Goal: Transaction & Acquisition: Obtain resource

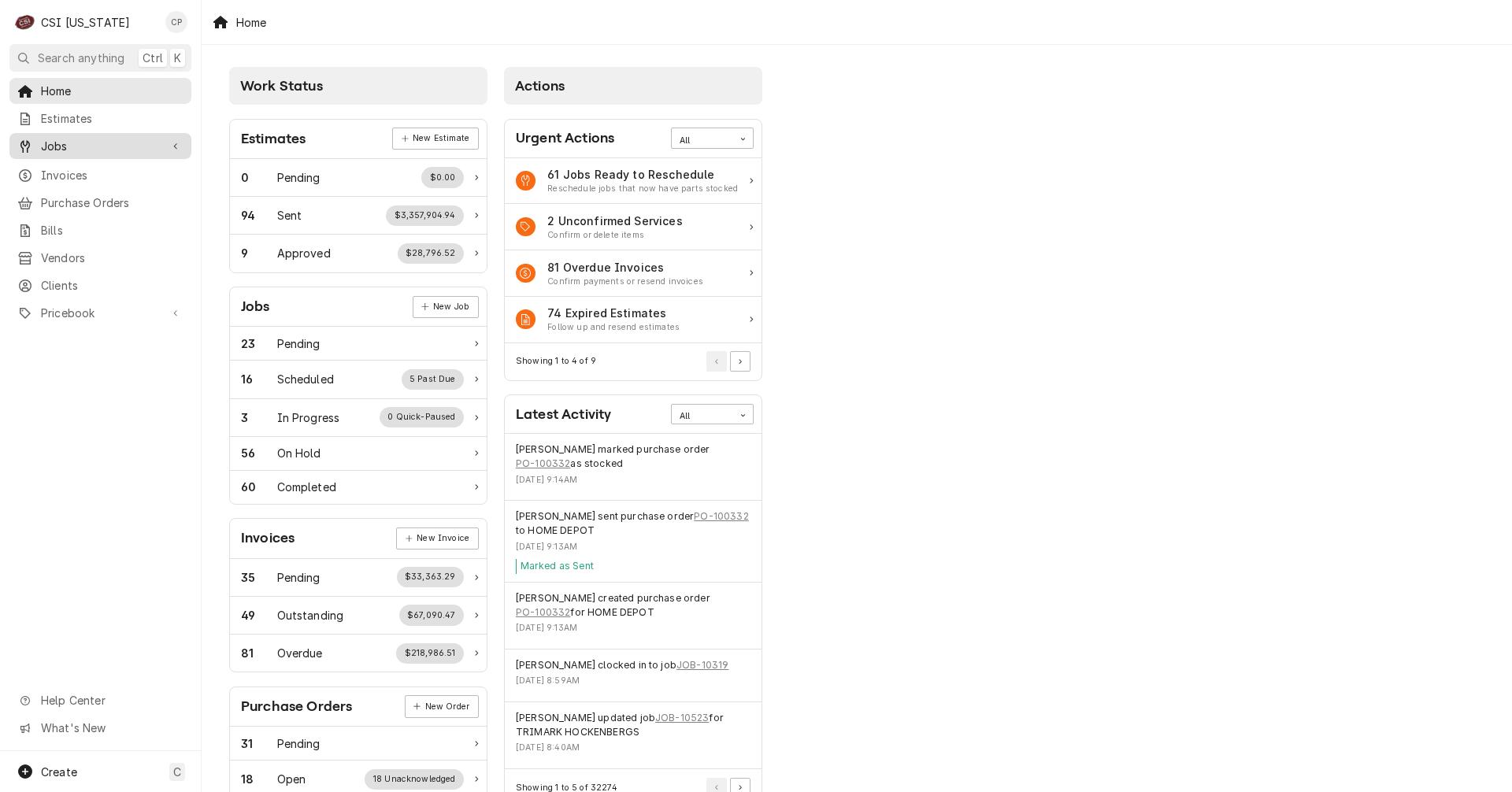
click at [82, 142] on span "Jobs" at bounding box center [101, 146] width 119 height 16
click at [77, 165] on span "Jobs" at bounding box center [112, 173] width 142 height 16
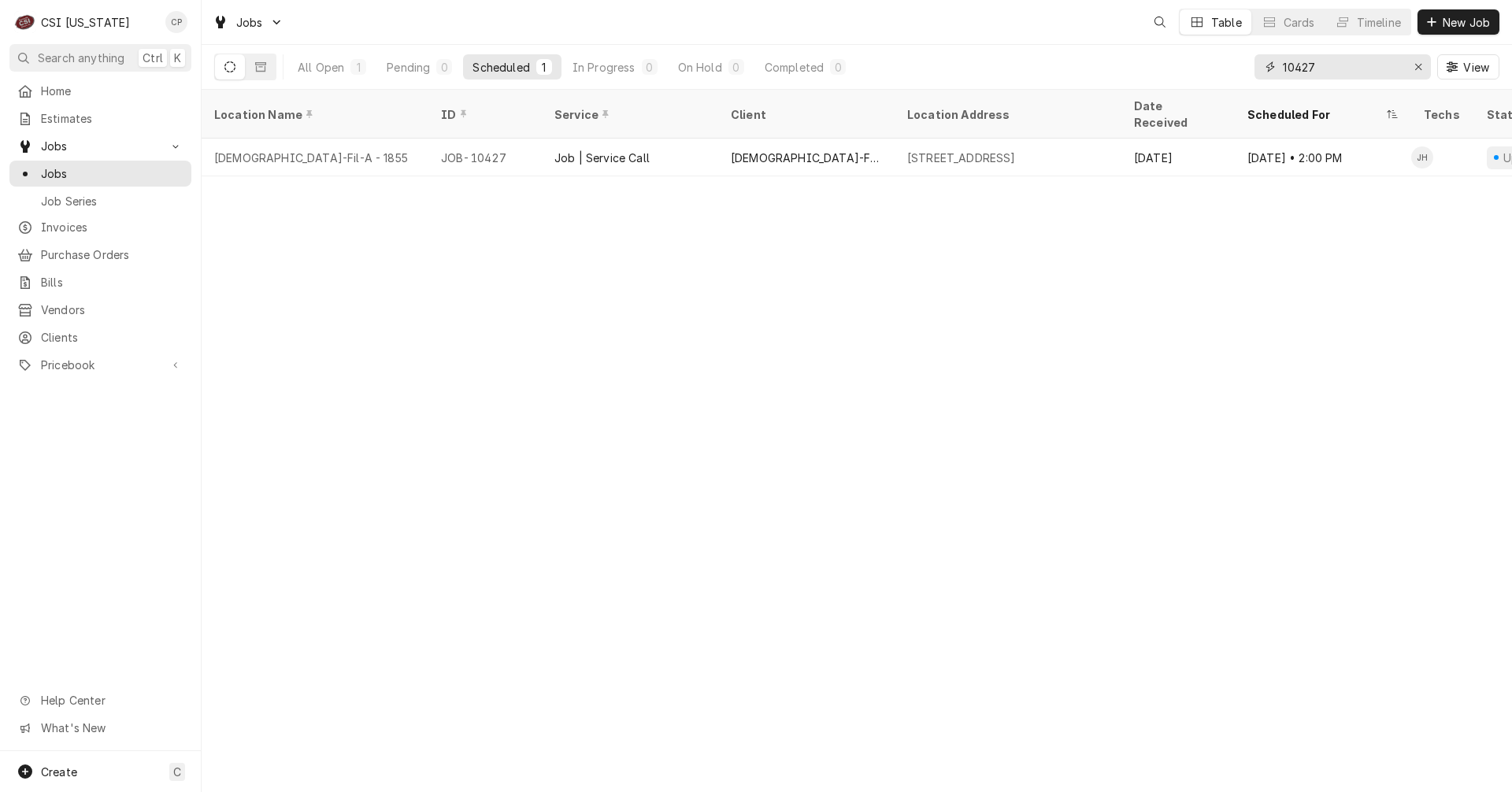
click at [1338, 64] on input "10427" at bounding box center [1341, 66] width 118 height 25
type input "1"
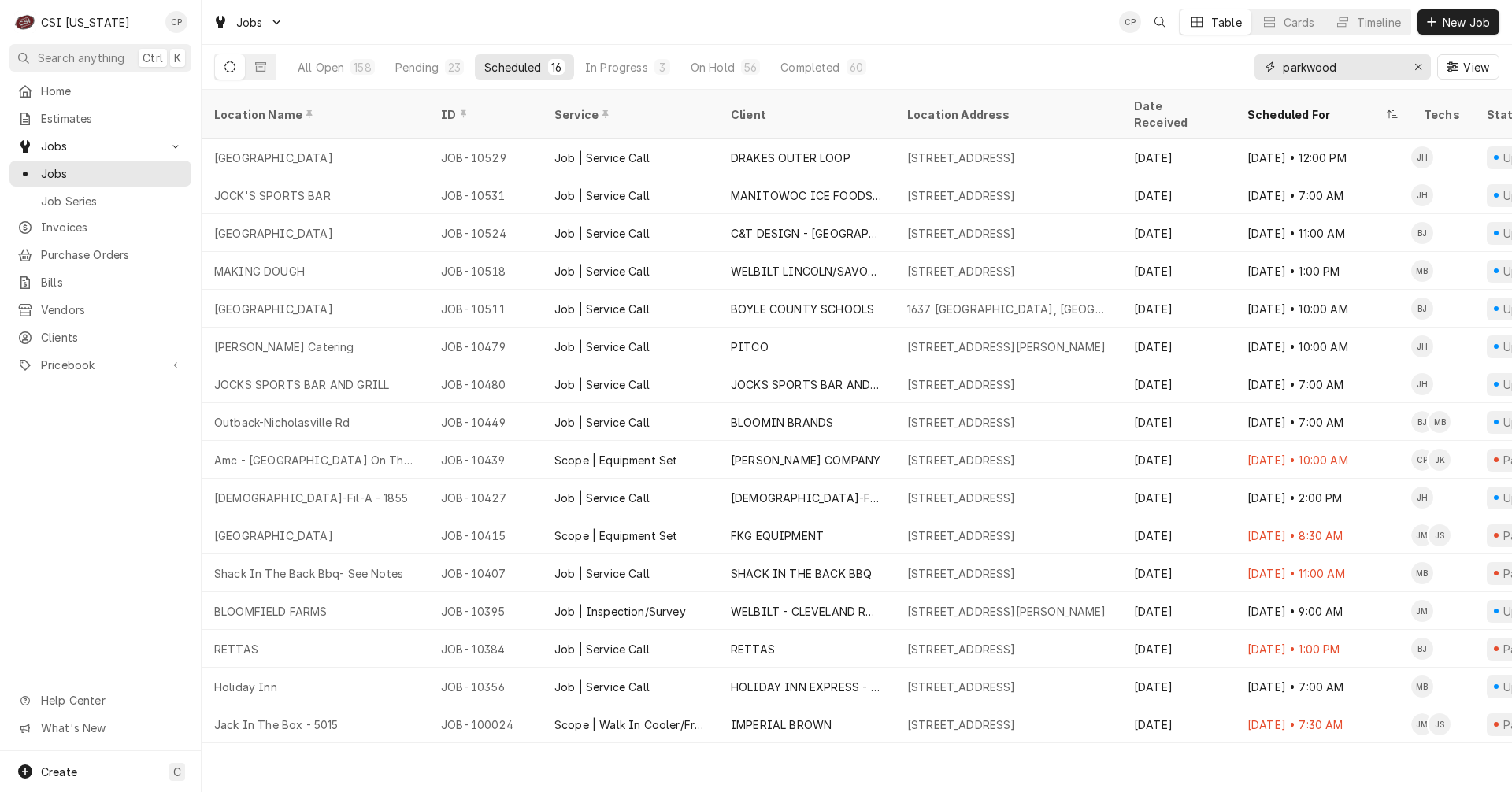
type input "parkwood"
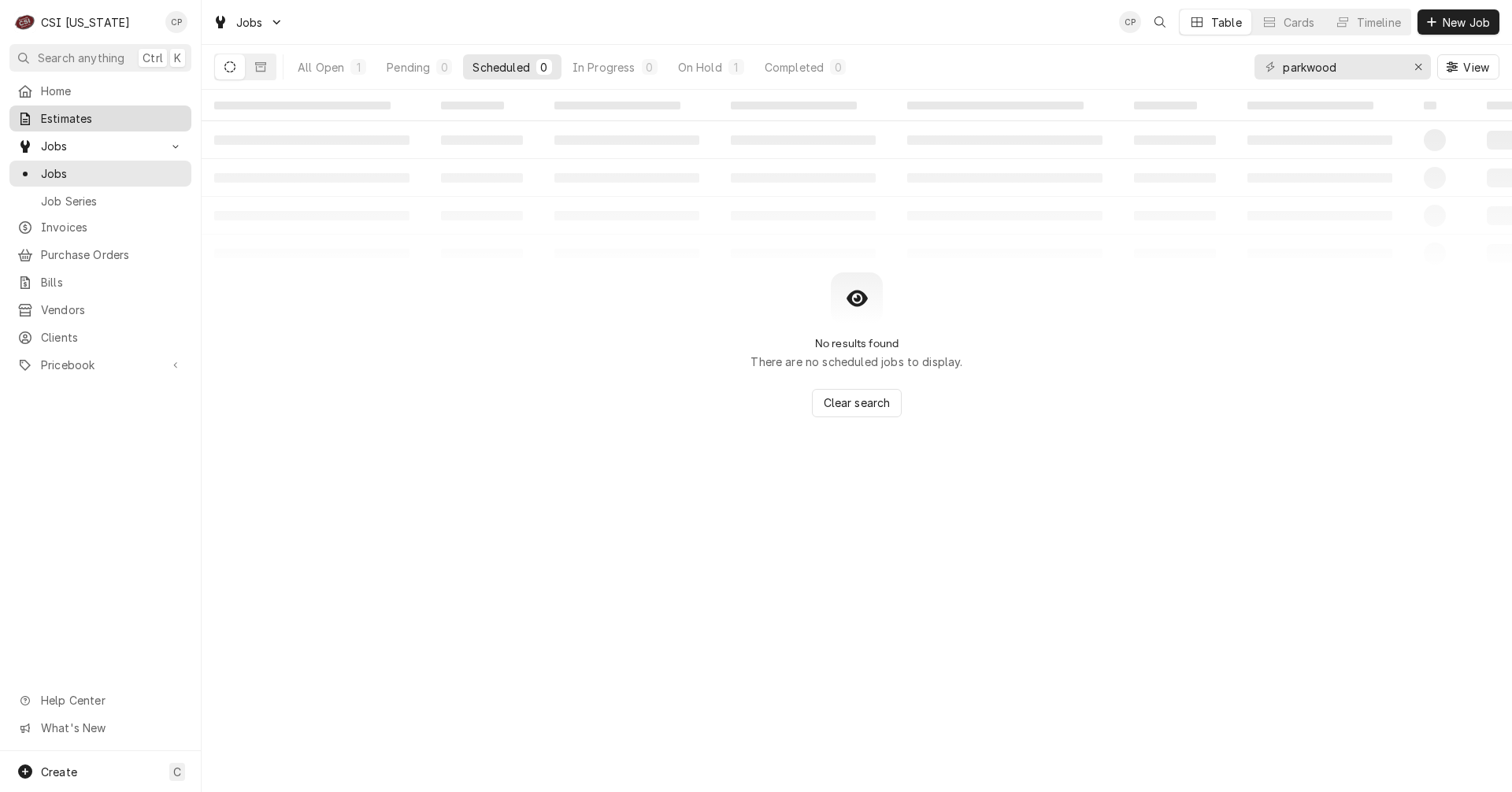
click at [82, 122] on span "Estimates" at bounding box center [112, 118] width 142 height 16
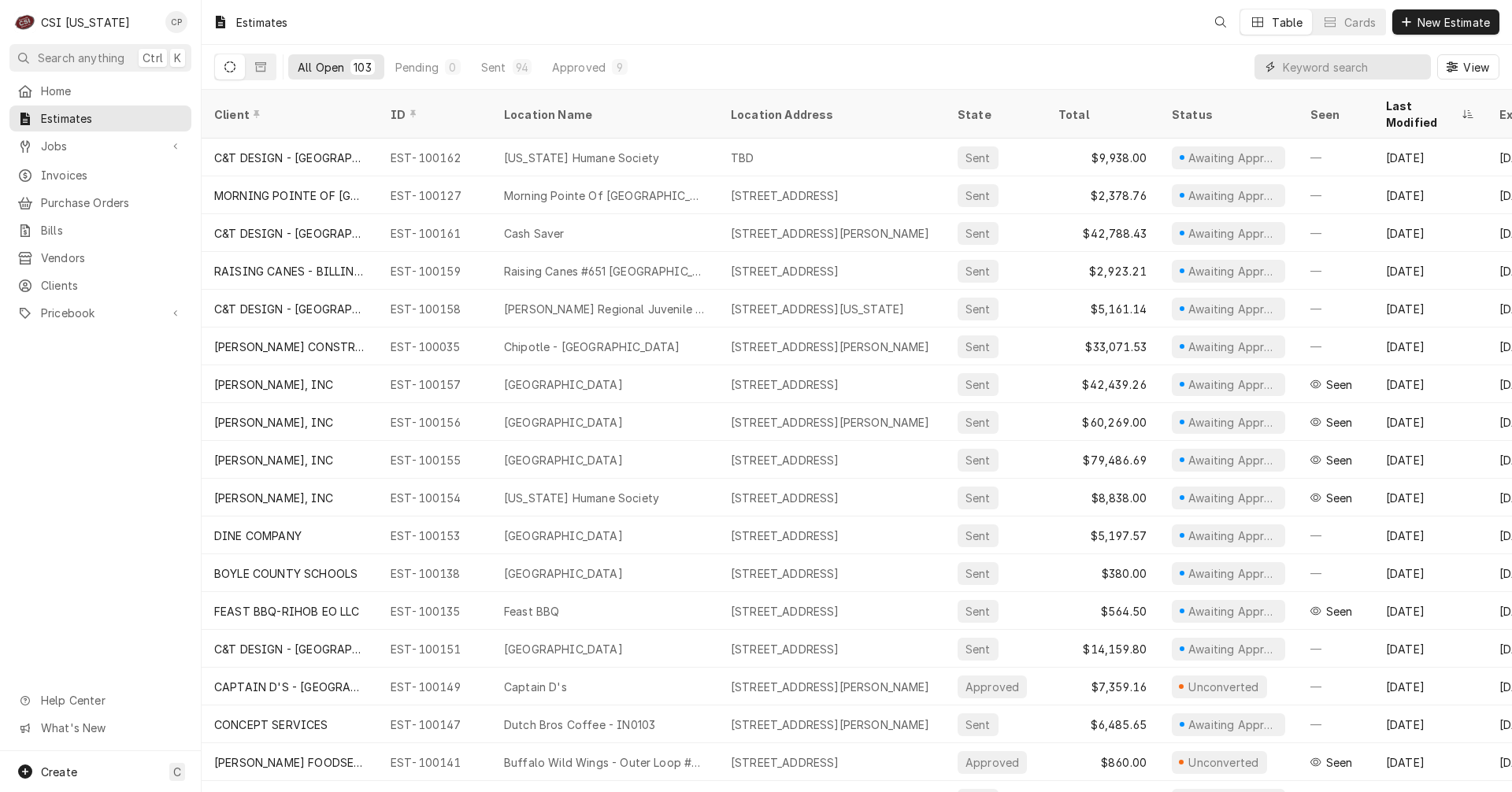
click at [1318, 59] on input "Dynamic Content Wrapper" at bounding box center [1352, 66] width 140 height 25
type input "parkwood"
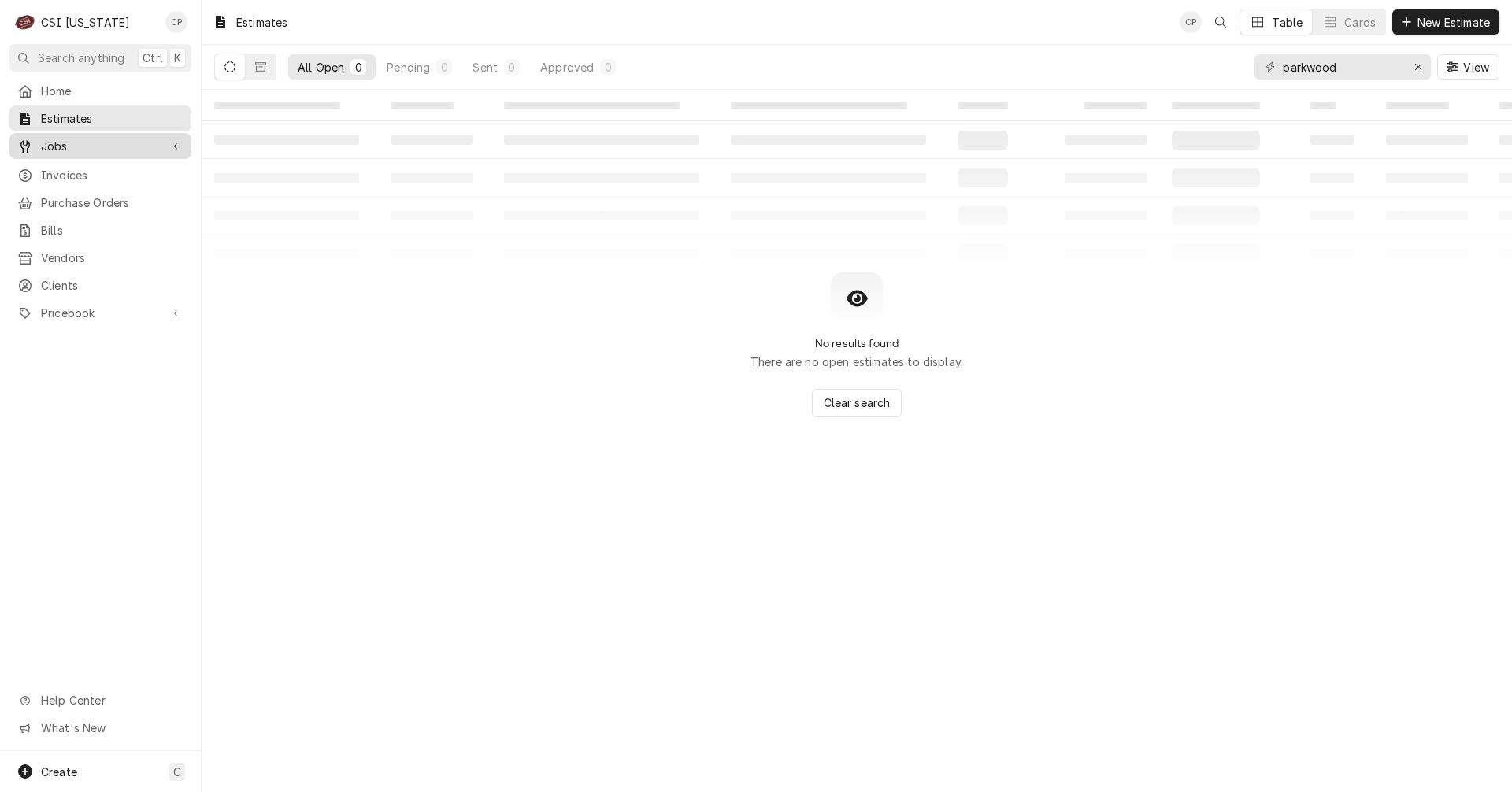
click at [64, 146] on span "Jobs" at bounding box center [101, 146] width 119 height 16
click at [92, 142] on span "Jobs" at bounding box center [101, 146] width 119 height 16
click at [89, 151] on link "Jobs" at bounding box center [100, 146] width 182 height 26
click at [81, 171] on span "Jobs" at bounding box center [112, 173] width 142 height 16
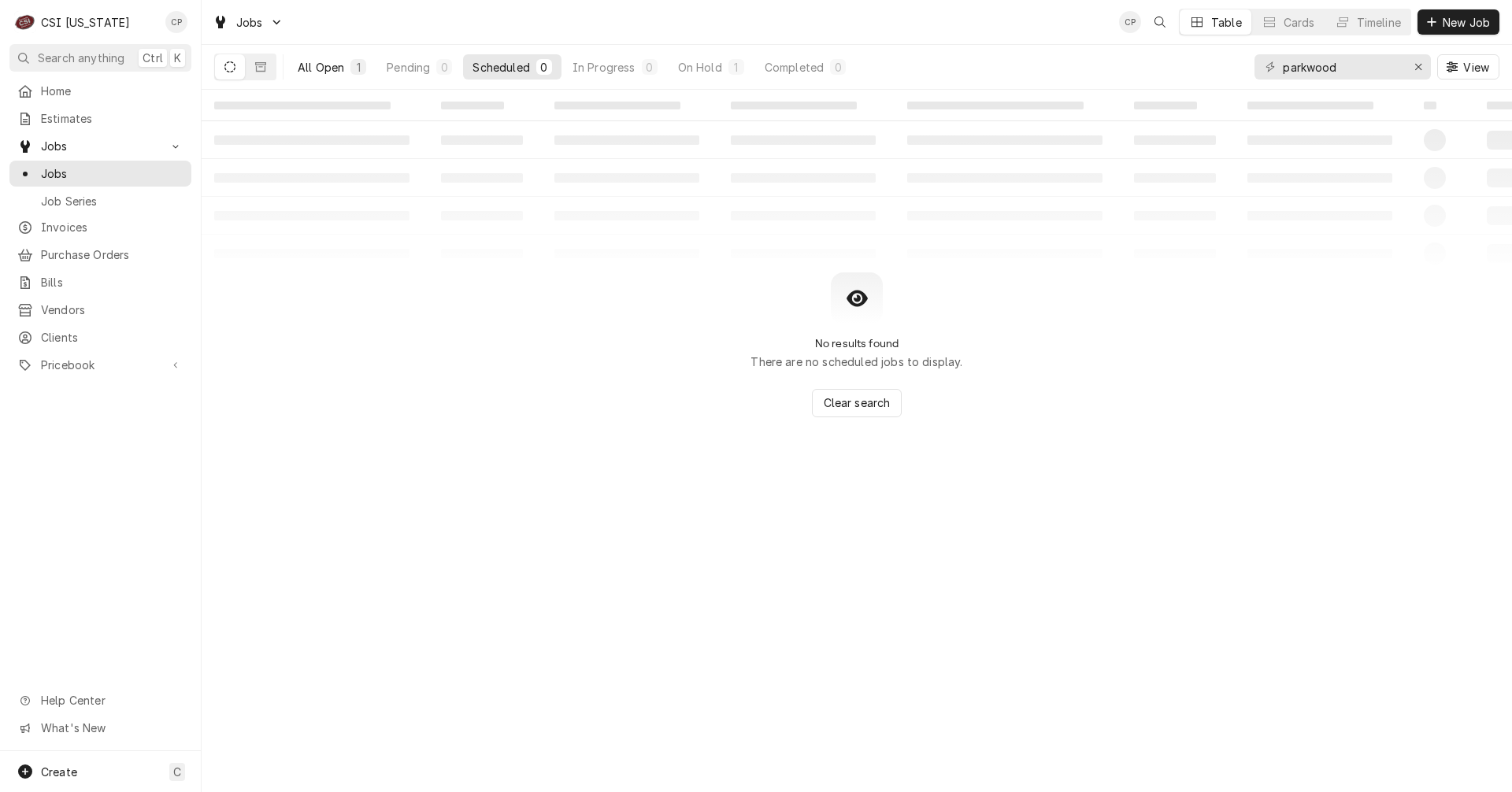
click at [317, 72] on div "All Open" at bounding box center [321, 67] width 47 height 16
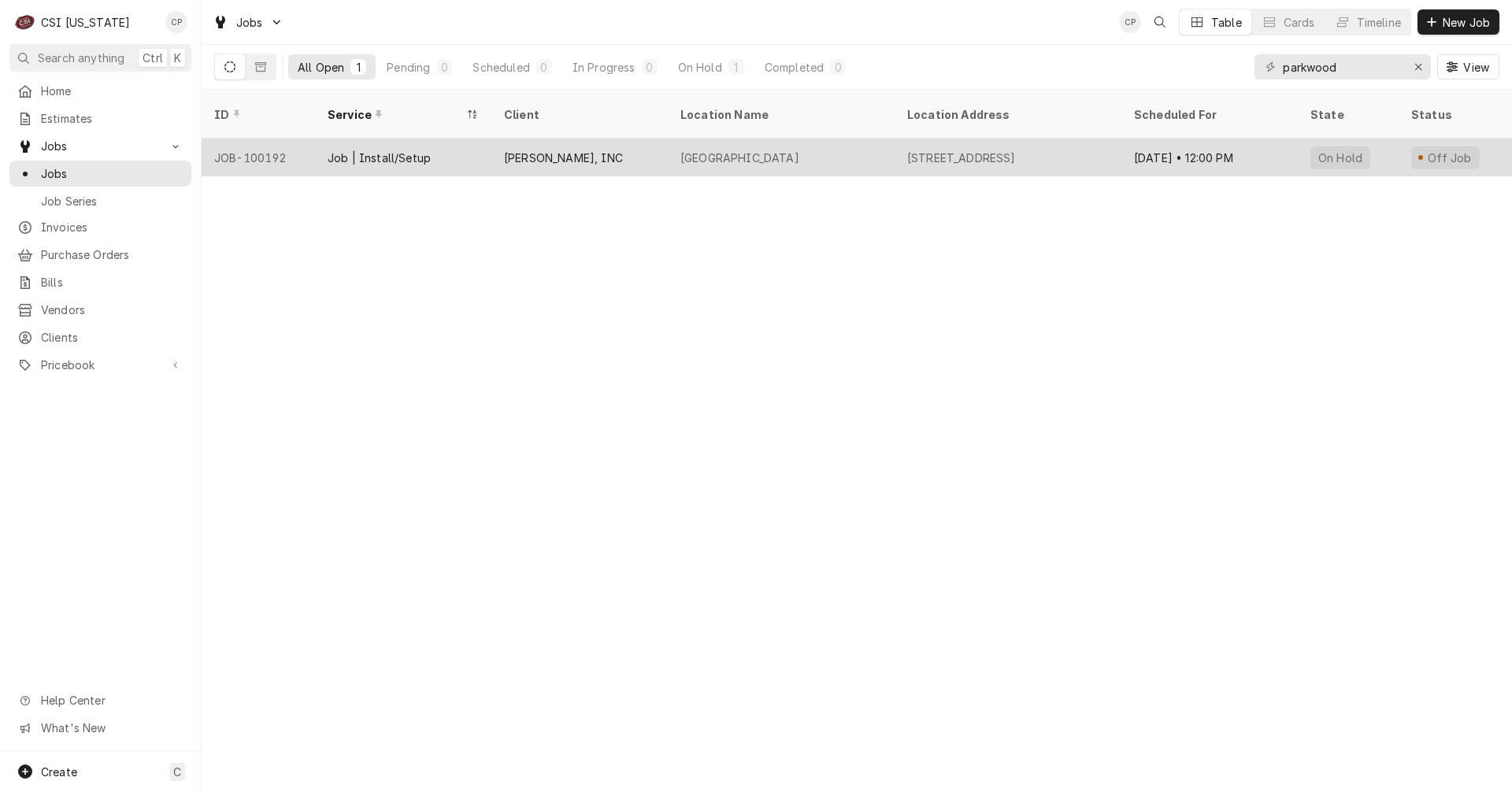
click at [771, 149] on div "New Parkwood Elementary" at bounding box center [740, 158] width 119 height 16
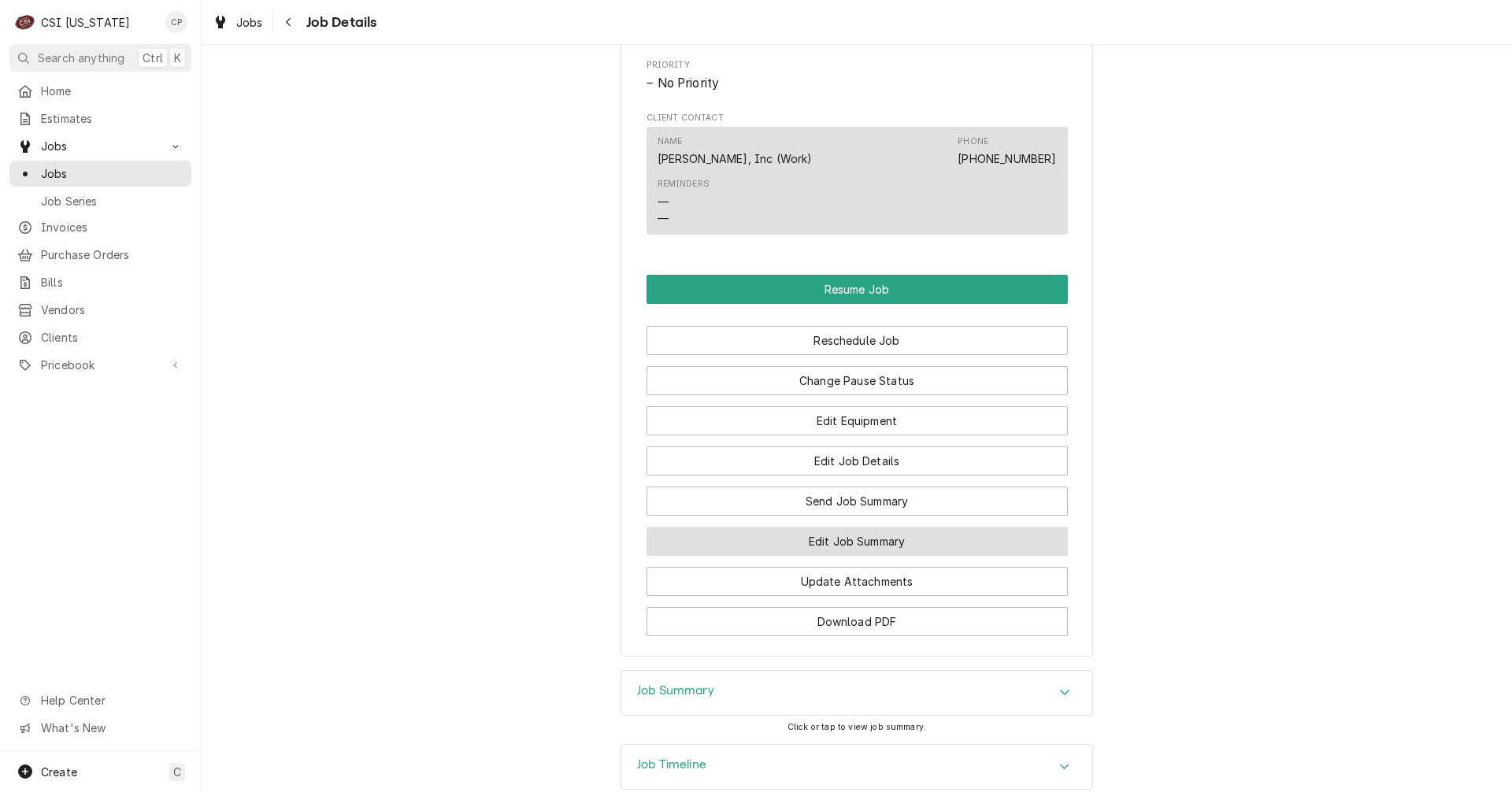
scroll to position [1338, 0]
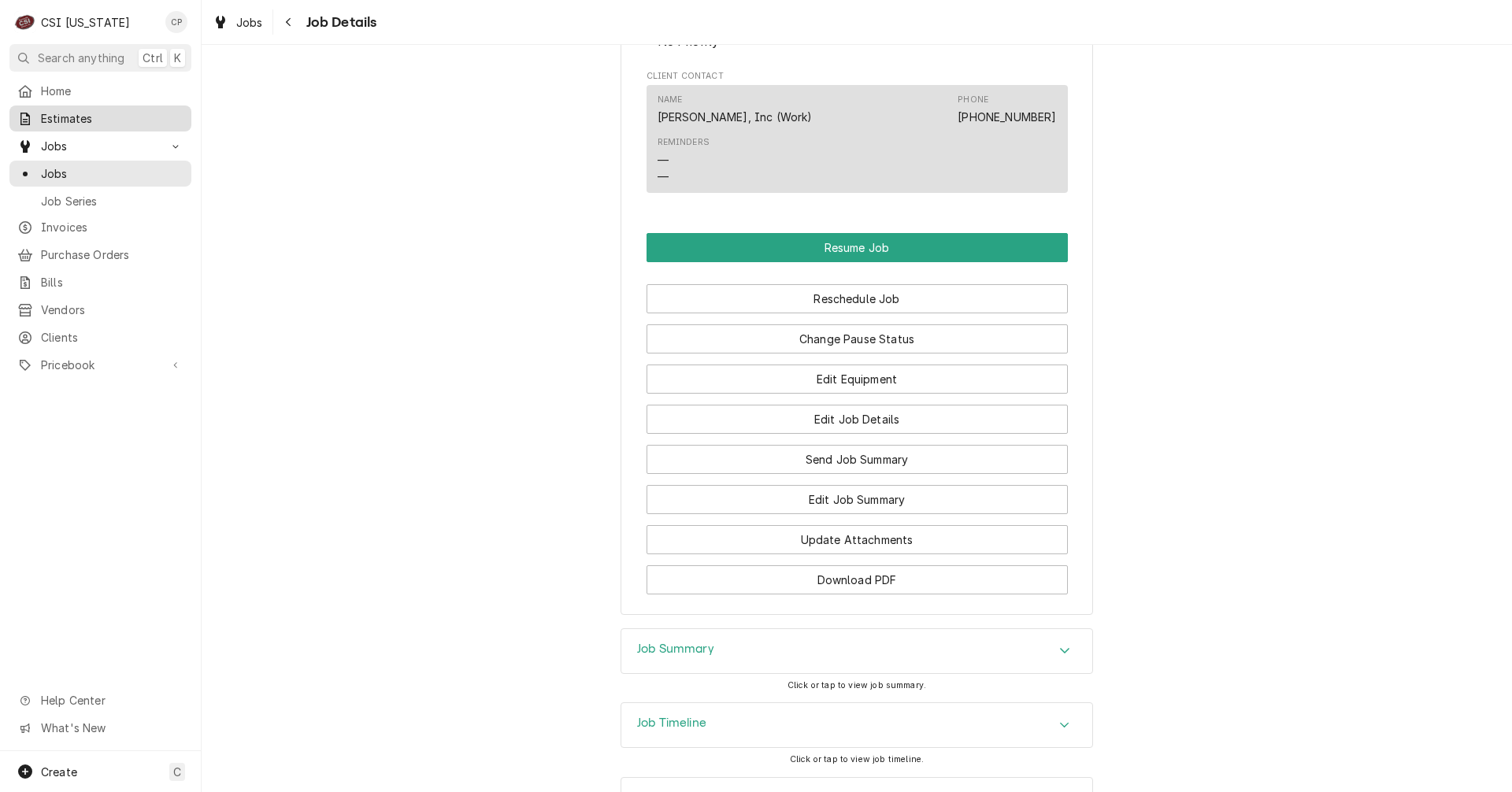
click at [71, 115] on span "Estimates" at bounding box center [112, 118] width 142 height 16
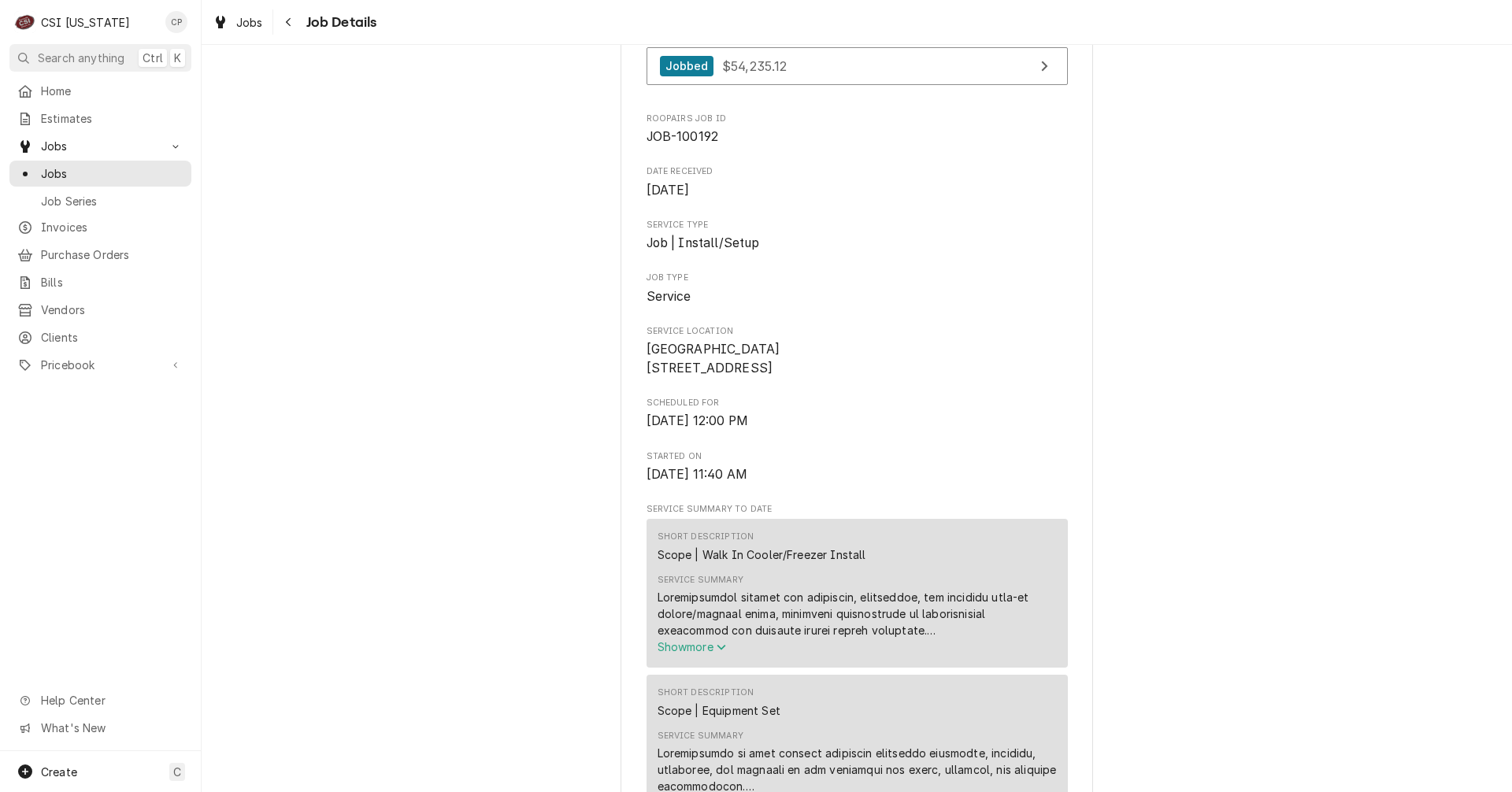
scroll to position [0, 0]
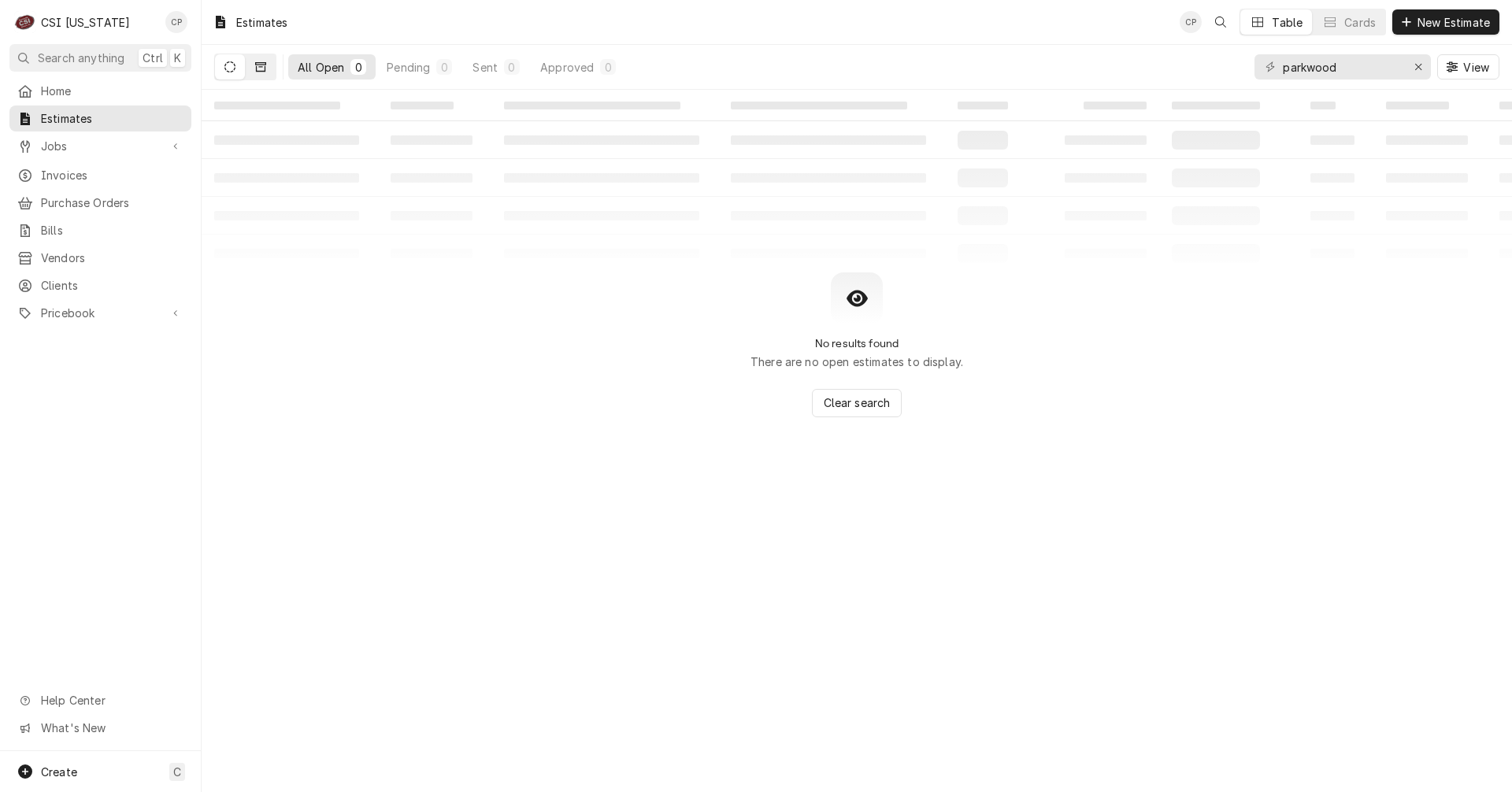
click at [266, 64] on button "Dynamic Content Wrapper" at bounding box center [260, 66] width 30 height 25
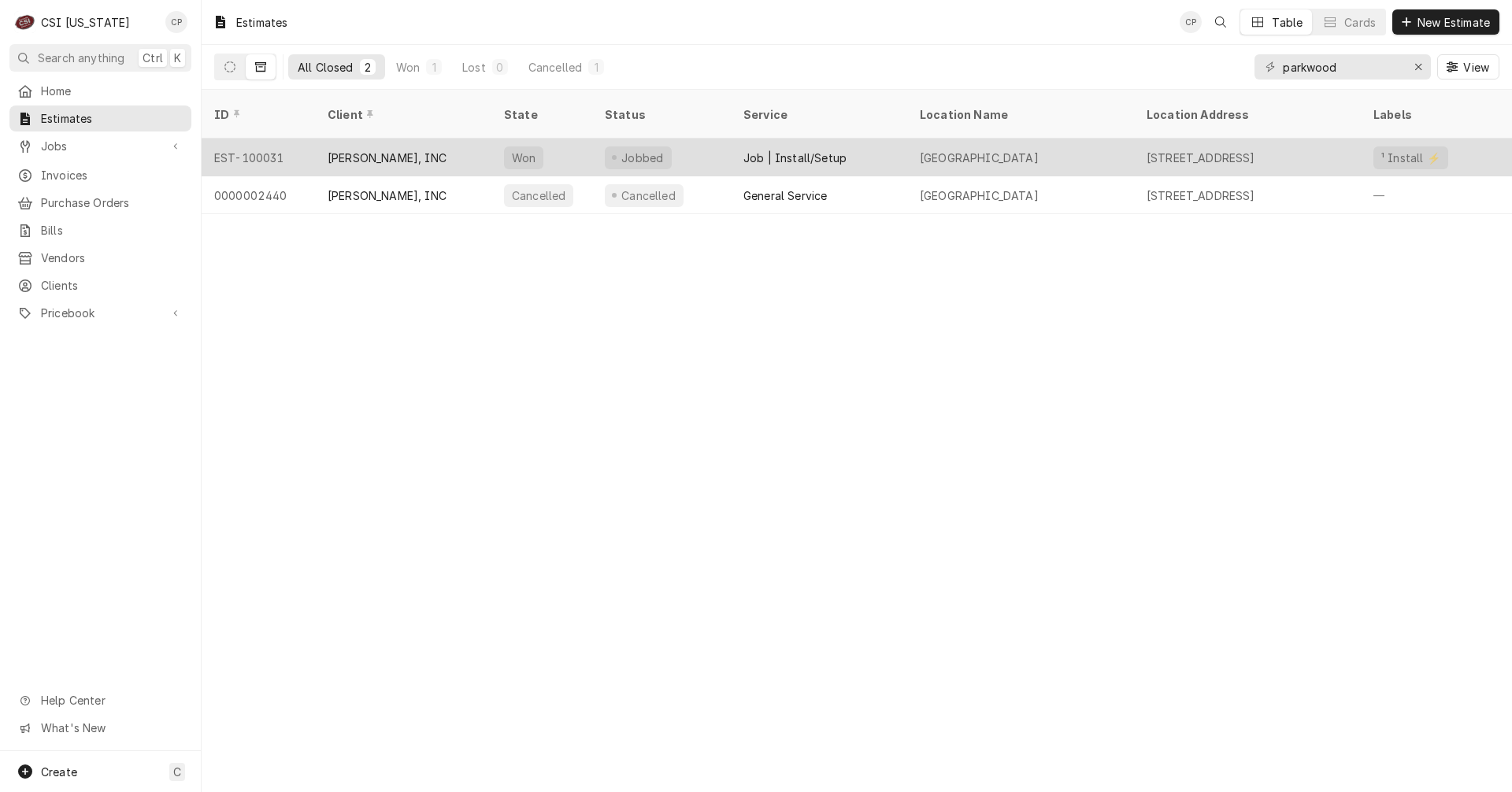
click at [720, 138] on div "Jobbed" at bounding box center [661, 157] width 138 height 38
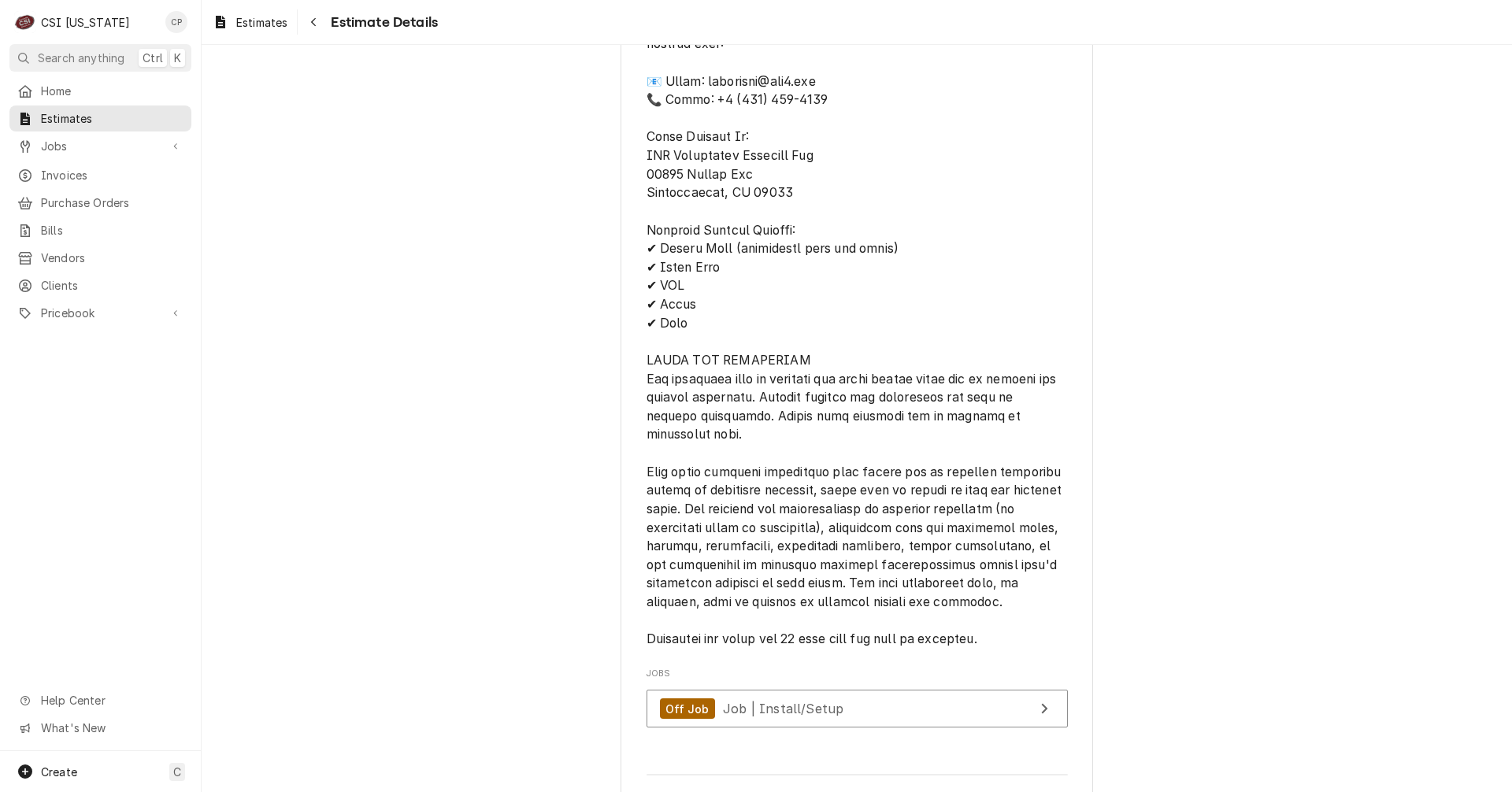
scroll to position [4164, 0]
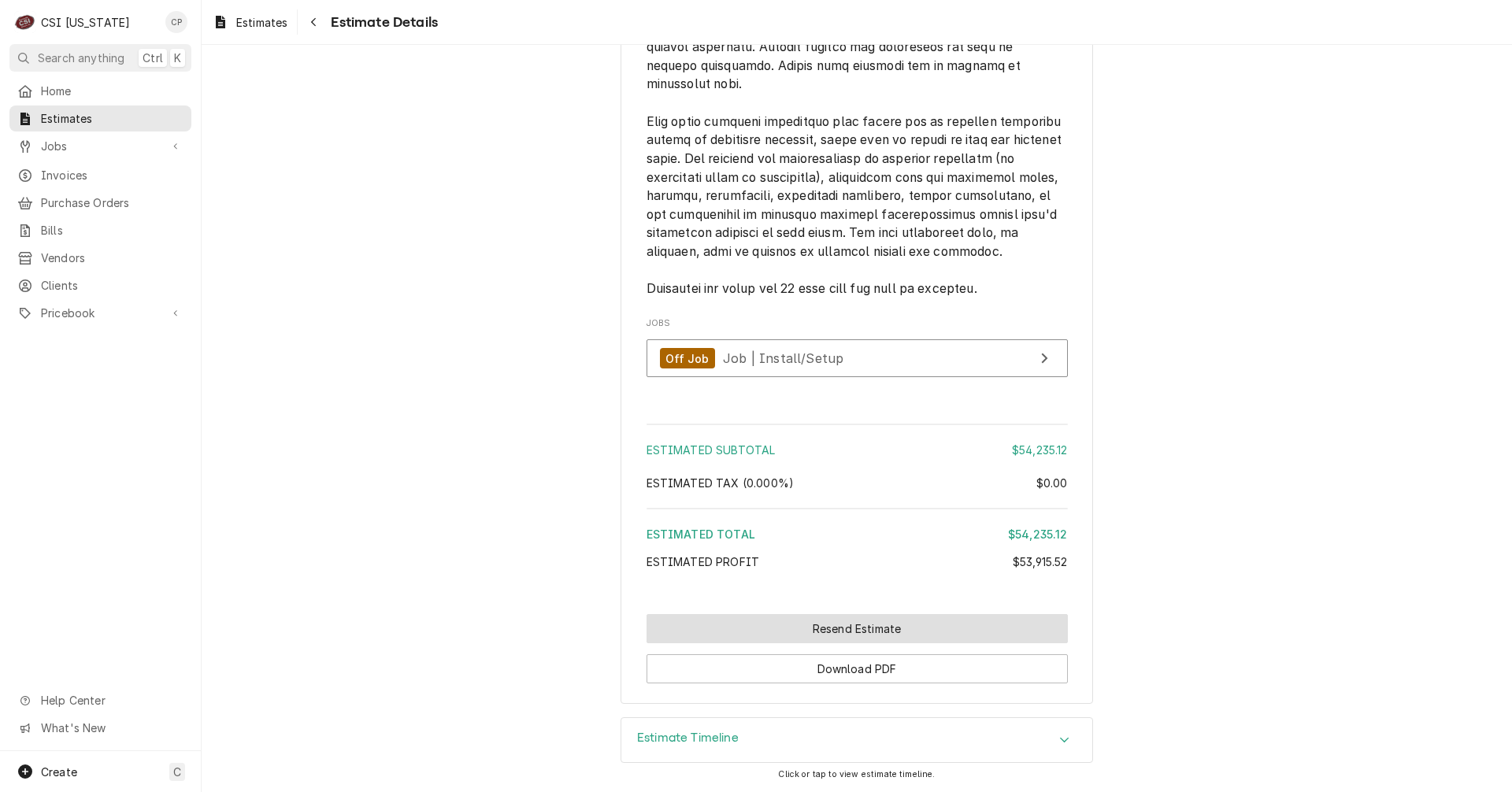
click at [853, 632] on button "Resend Estimate" at bounding box center [857, 629] width 422 height 29
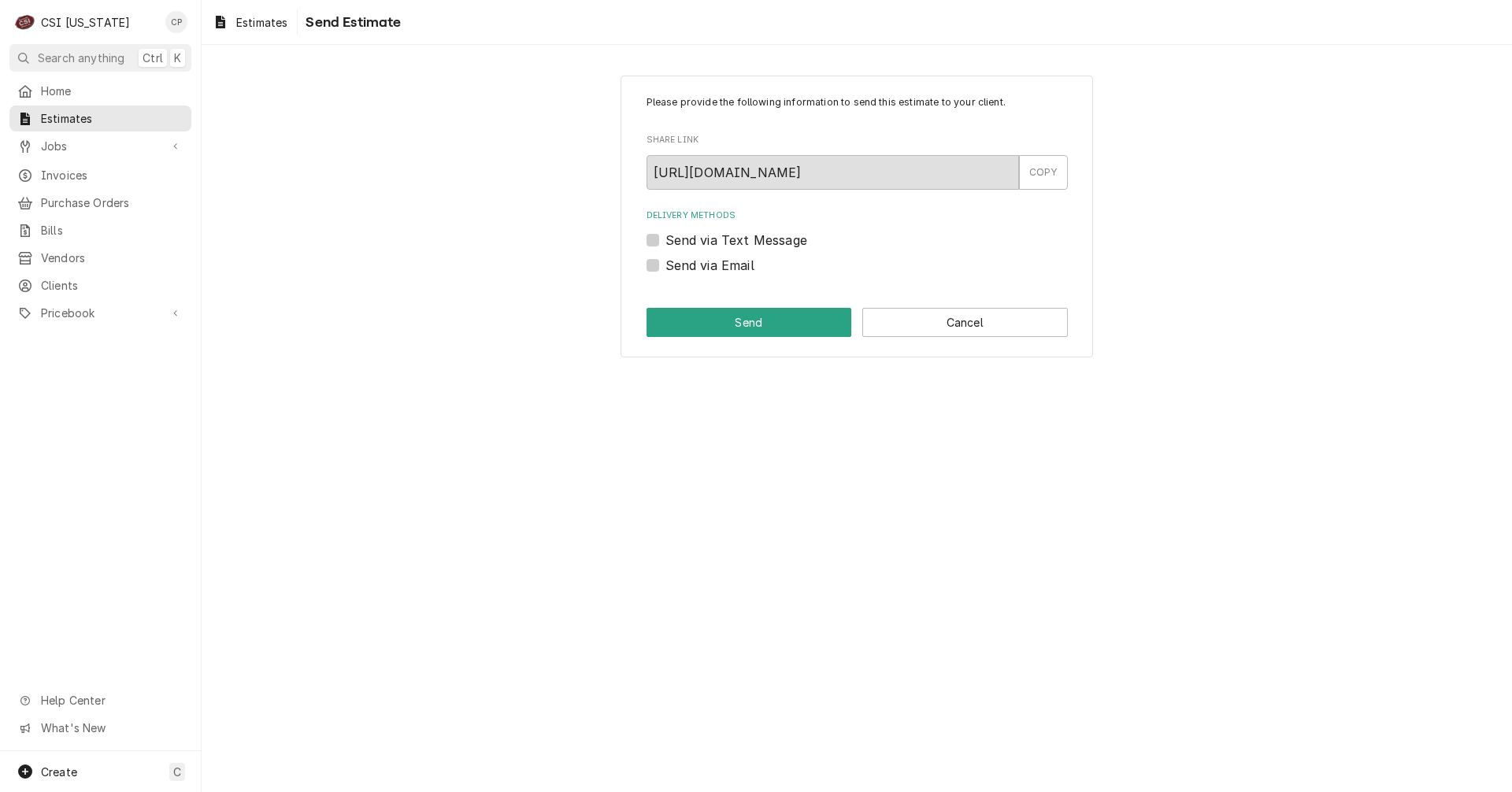
click at [666, 259] on label "Send via Email" at bounding box center [710, 265] width 89 height 19
click at [666, 259] on input "Send via Email" at bounding box center [877, 273] width 422 height 35
checkbox input "true"
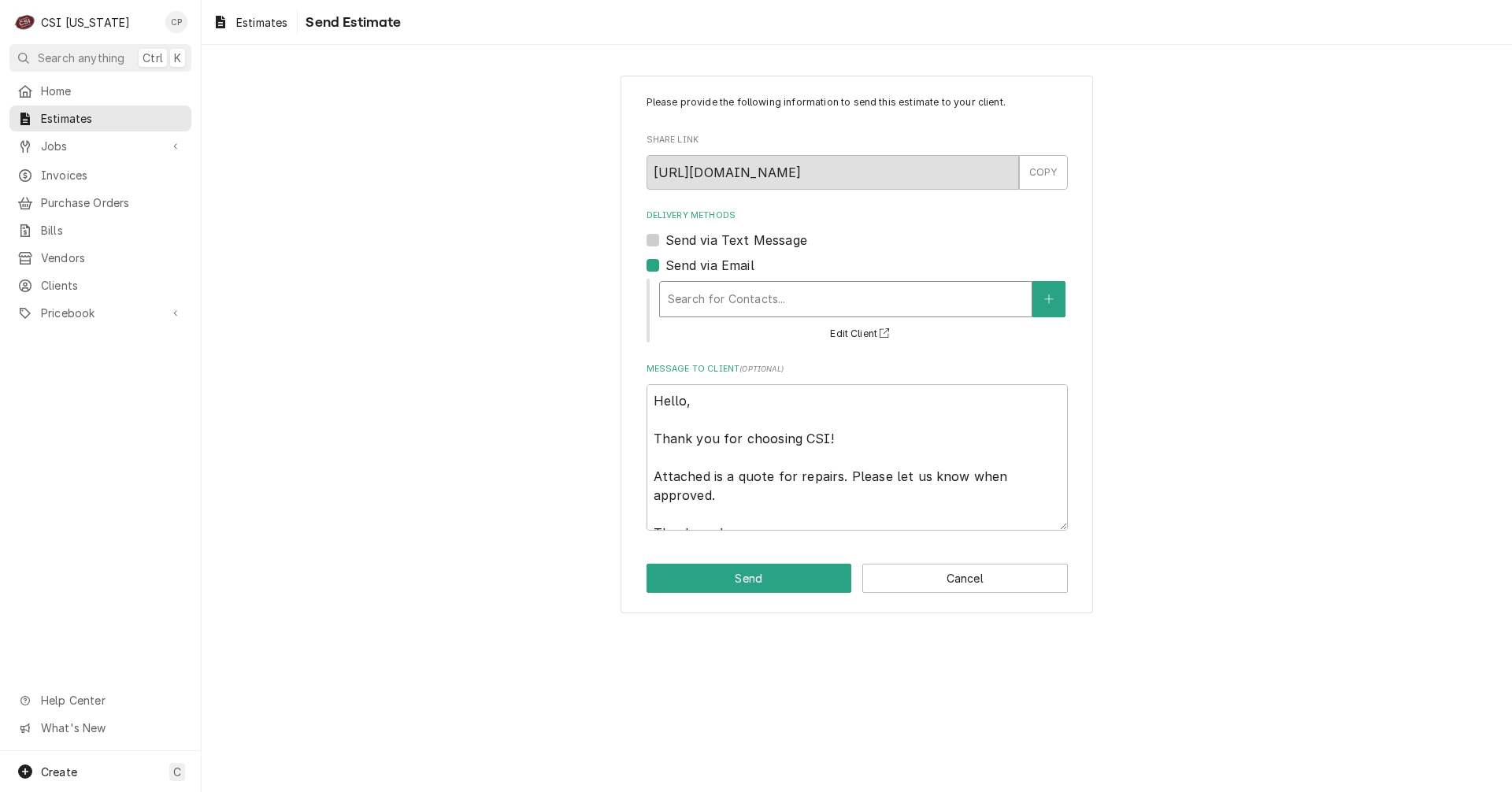
click at [757, 295] on div "Delivery Methods" at bounding box center [845, 299] width 356 height 28
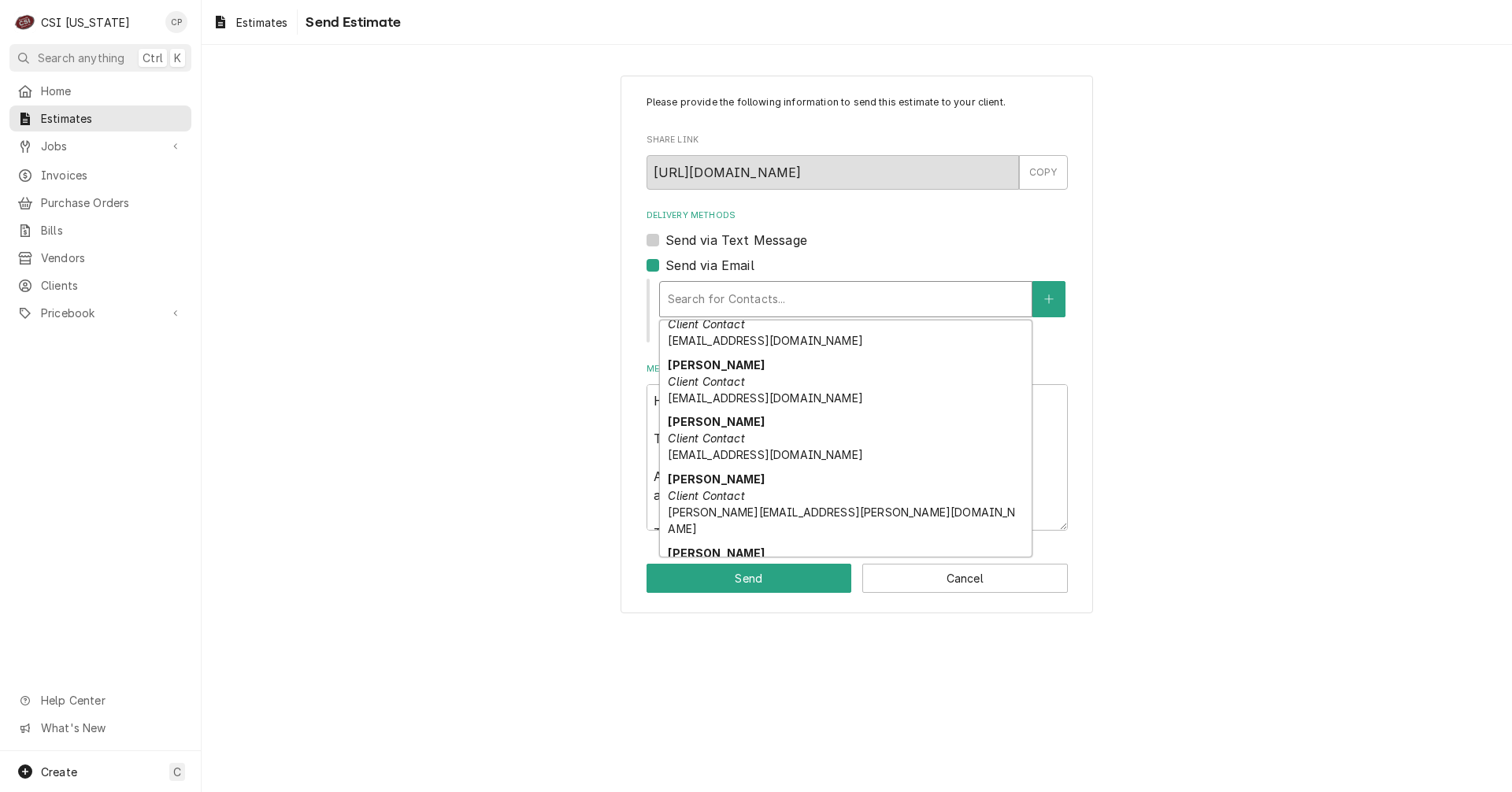
scroll to position [79, 0]
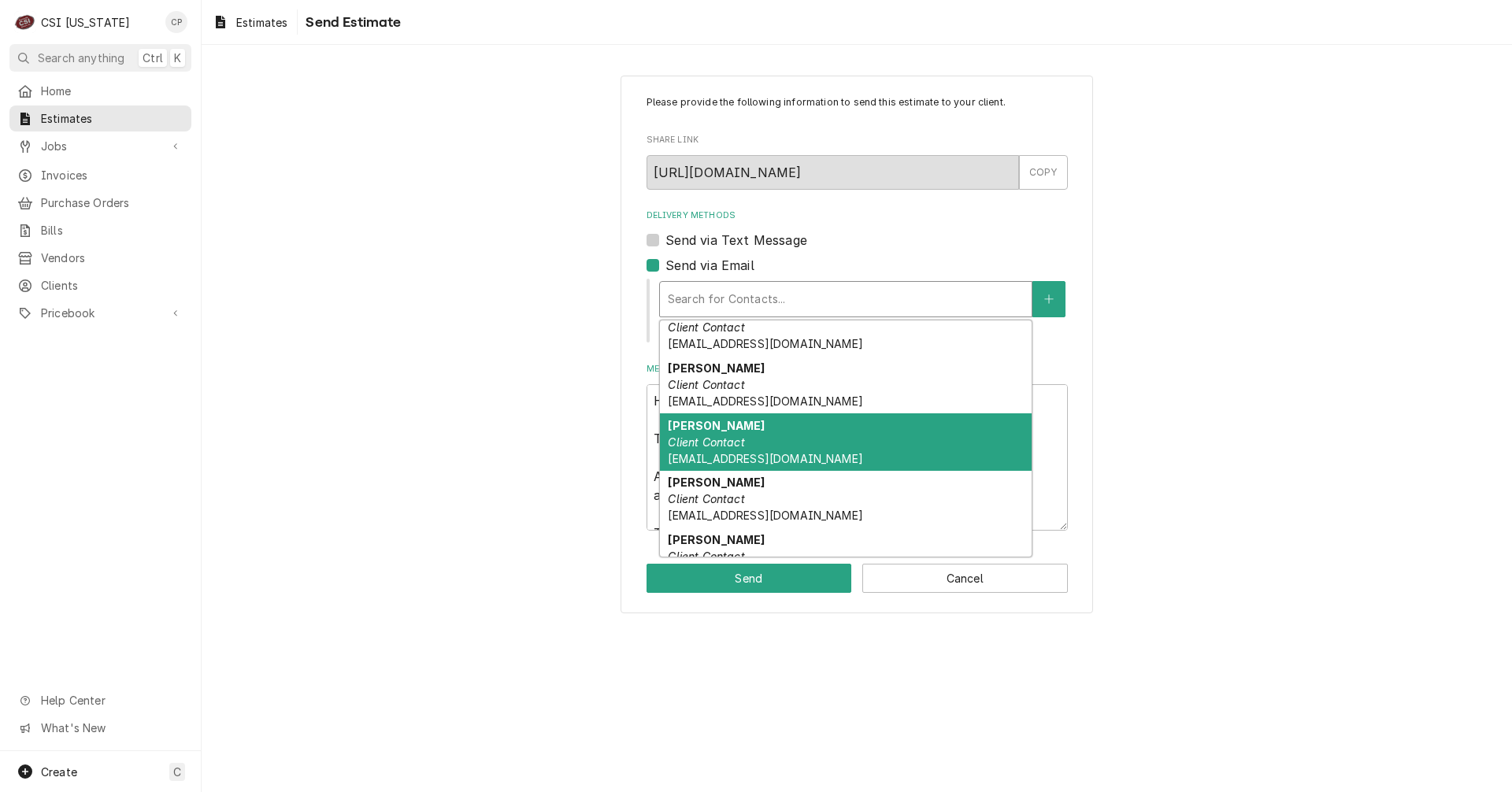
click at [713, 440] on em "Client Contact" at bounding box center [705, 442] width 76 height 14
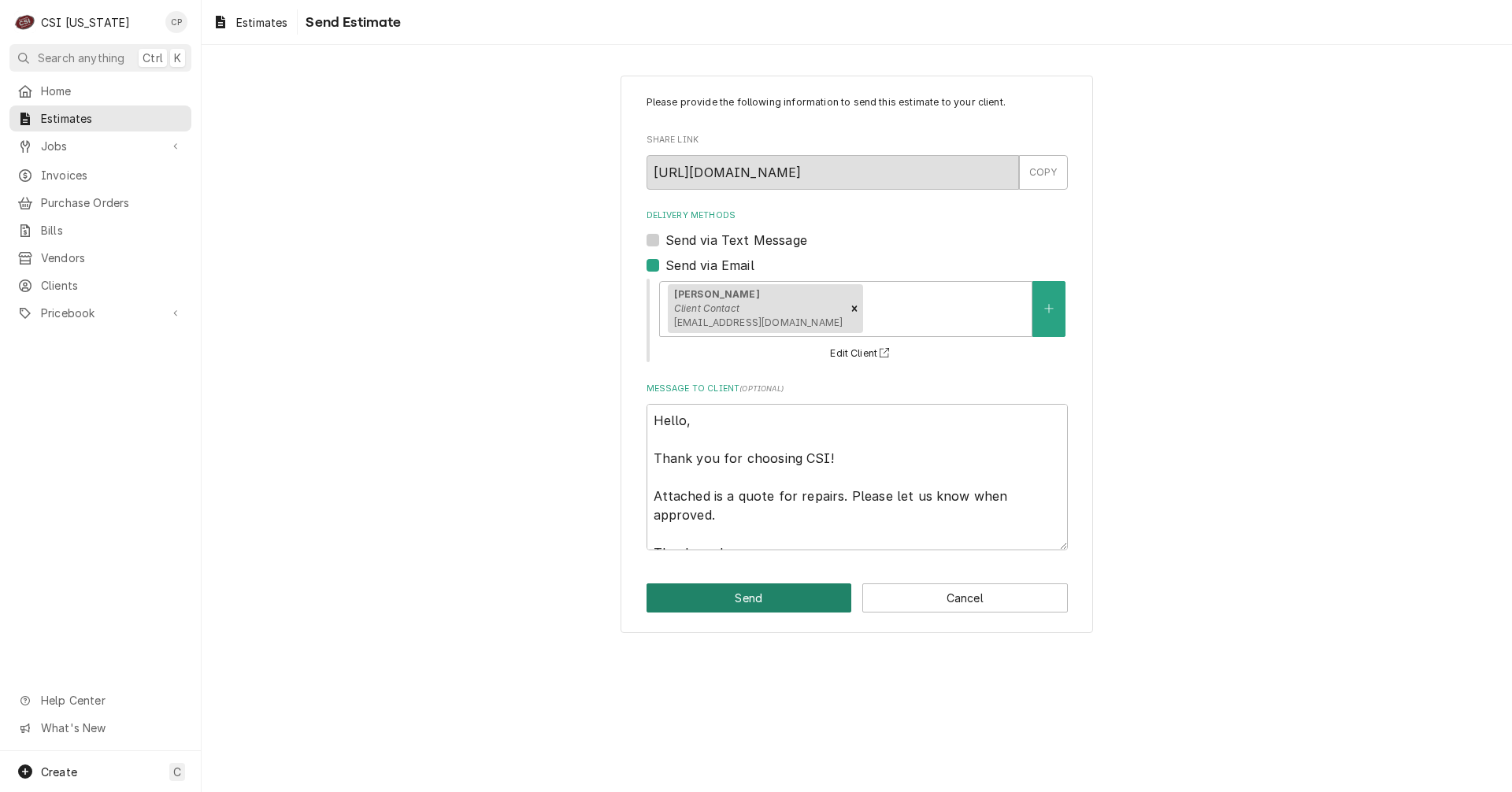
click at [763, 598] on button "Send" at bounding box center [749, 598] width 205 height 29
type textarea "x"
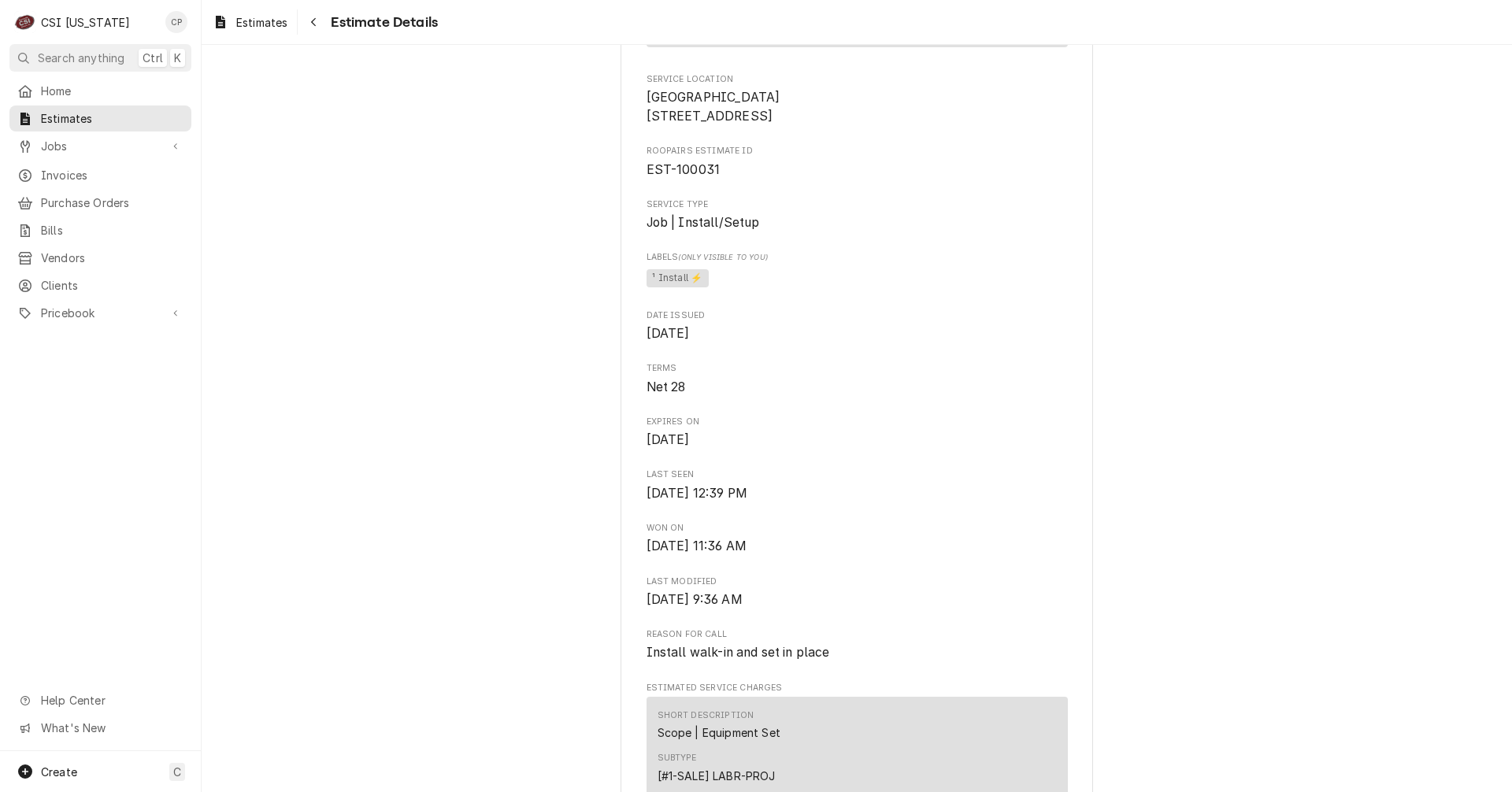
scroll to position [393, 0]
